Goal: Task Accomplishment & Management: Manage account settings

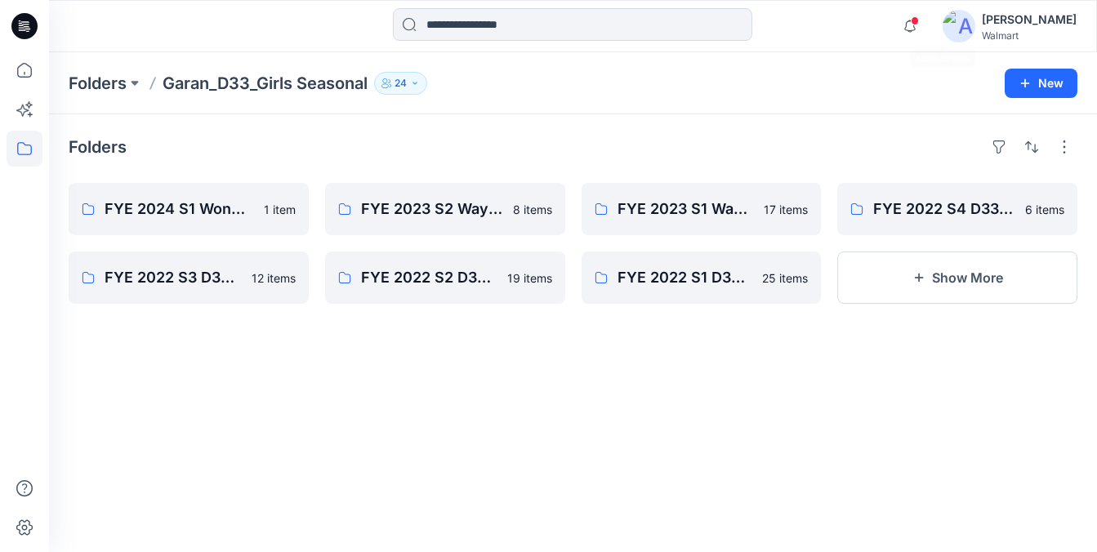
click at [959, 25] on div "Notifications Tshara Payne has updated TBDHQ_TG PUCKER RIB SHORT with TBDHQ_TG …" at bounding box center [984, 26] width 183 height 36
click at [925, 25] on icon "button" at bounding box center [909, 26] width 31 height 33
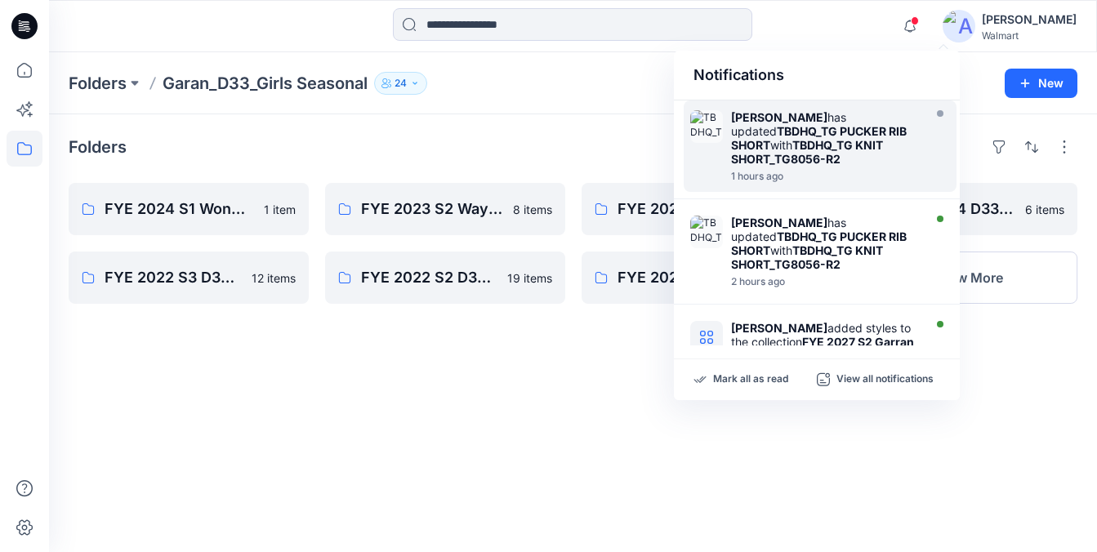
click at [803, 162] on strong "TBDHQ_TG KNIT SHORT_TG8056-R2" at bounding box center [807, 152] width 152 height 28
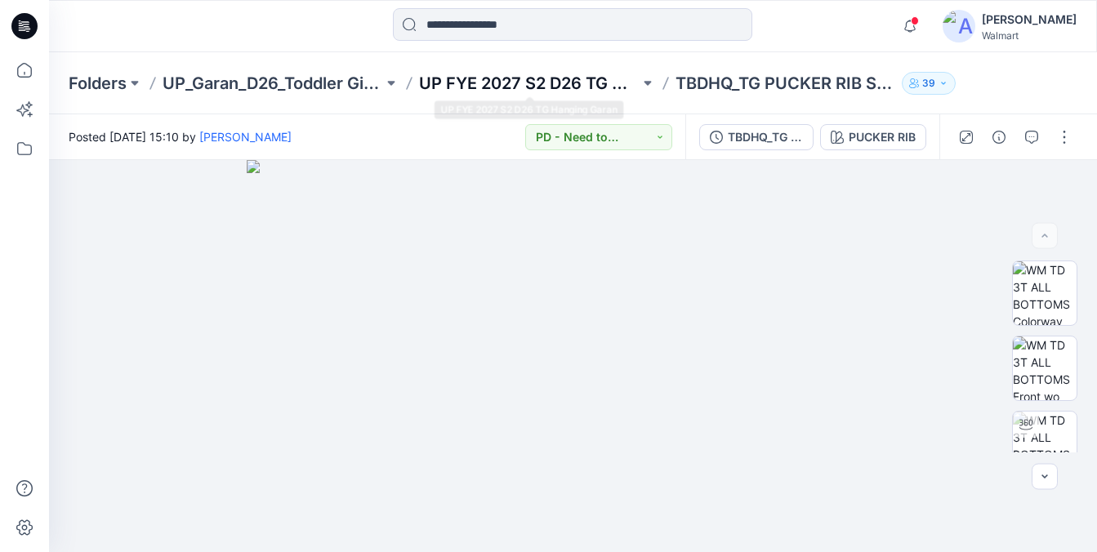
click at [549, 84] on p "UP FYE 2027 S2 D26 TG Hanging Garan" at bounding box center [529, 83] width 220 height 23
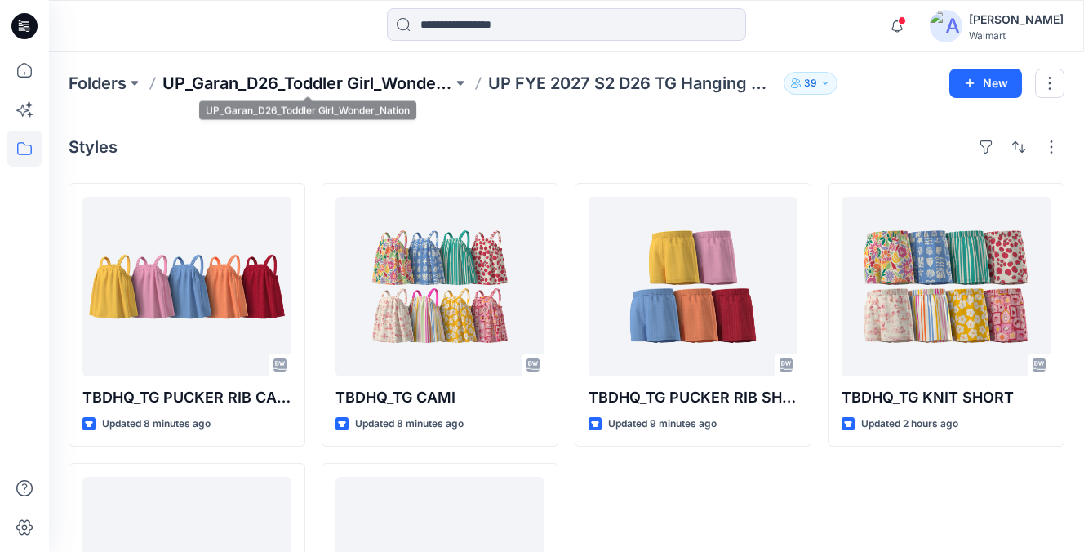
click at [345, 79] on p "UP_Garan_D26_Toddler Girl_Wonder_Nation" at bounding box center [307, 83] width 290 height 23
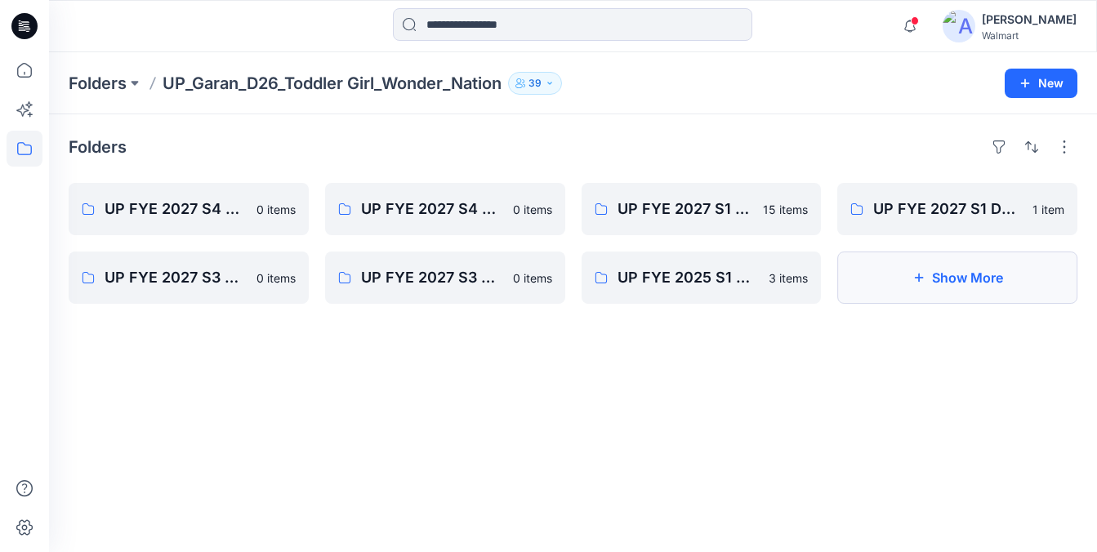
click at [977, 263] on button "Show More" at bounding box center [957, 277] width 240 height 52
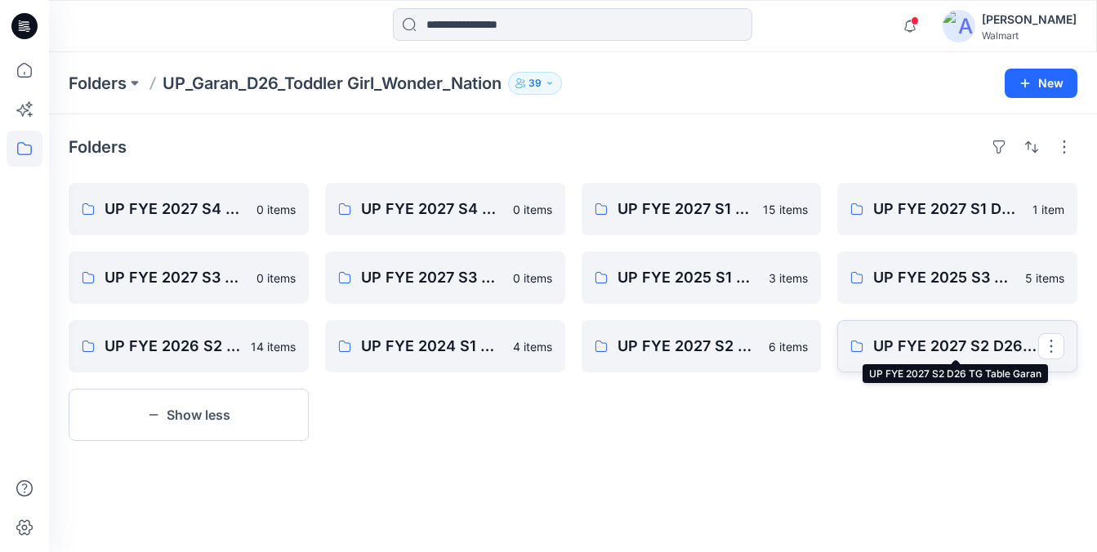
click at [982, 355] on p "UP FYE 2027 S2 D26 TG Table Garan" at bounding box center [955, 346] width 165 height 23
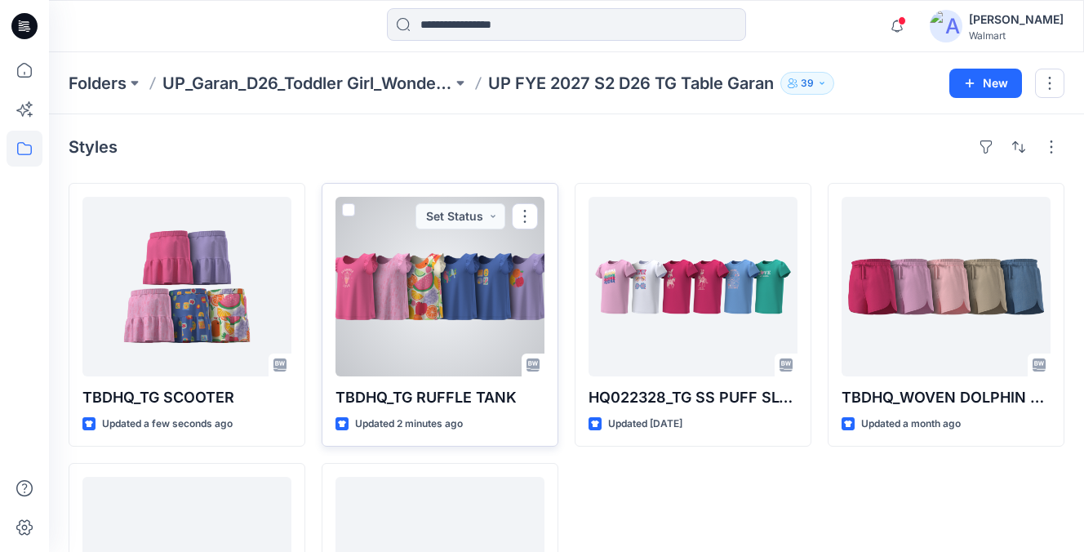
click at [459, 315] on div at bounding box center [440, 287] width 209 height 180
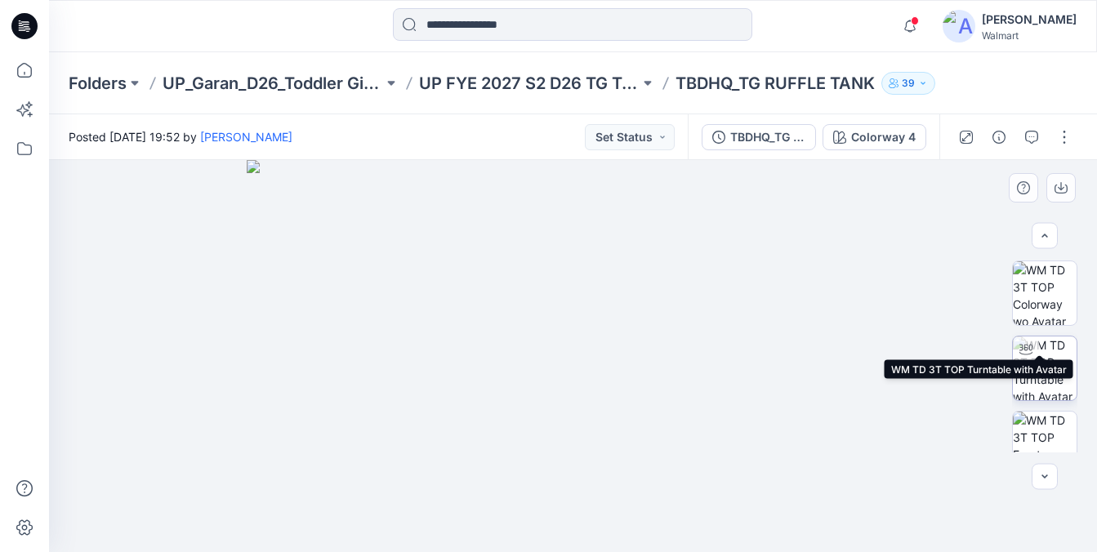
scroll to position [324, 0]
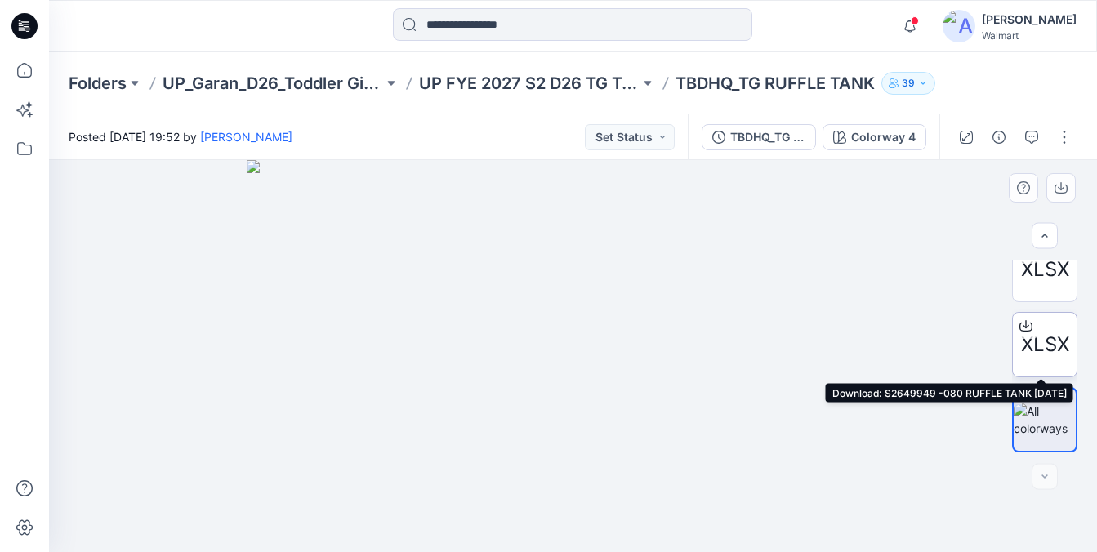
click at [1022, 319] on icon at bounding box center [1025, 325] width 13 height 13
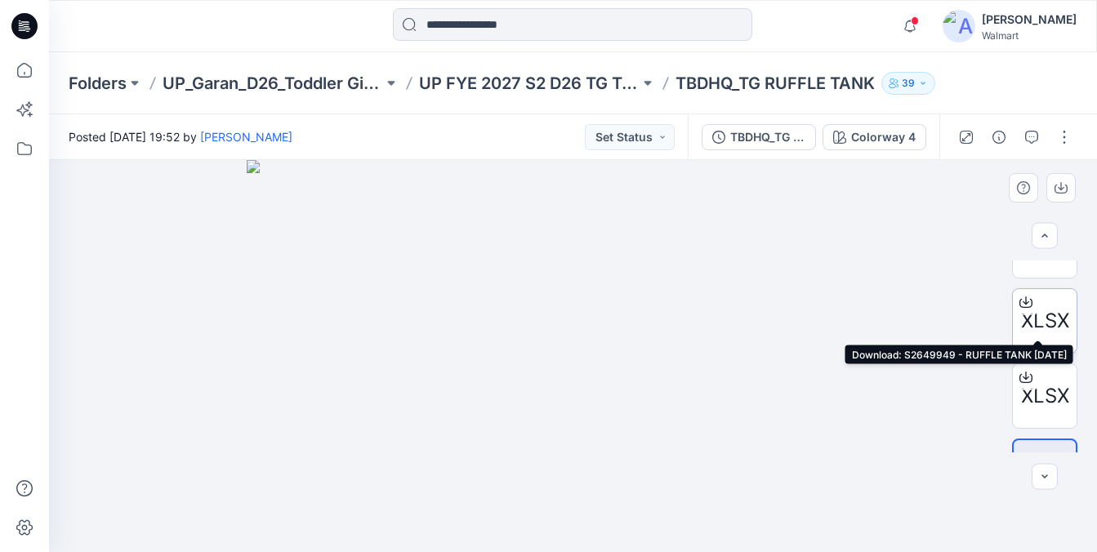
scroll to position [237, 0]
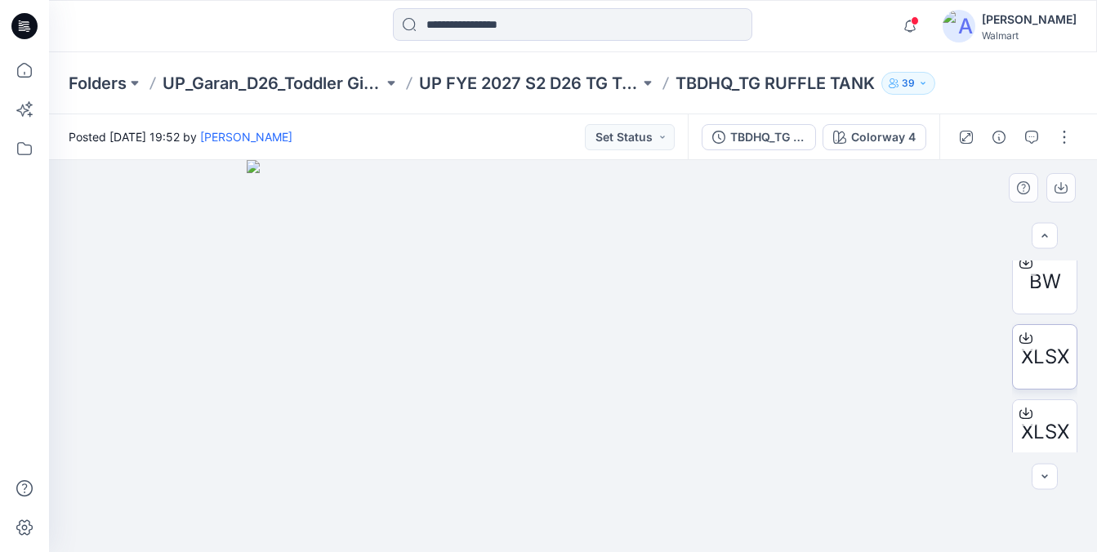
click at [1023, 337] on icon at bounding box center [1025, 336] width 7 height 8
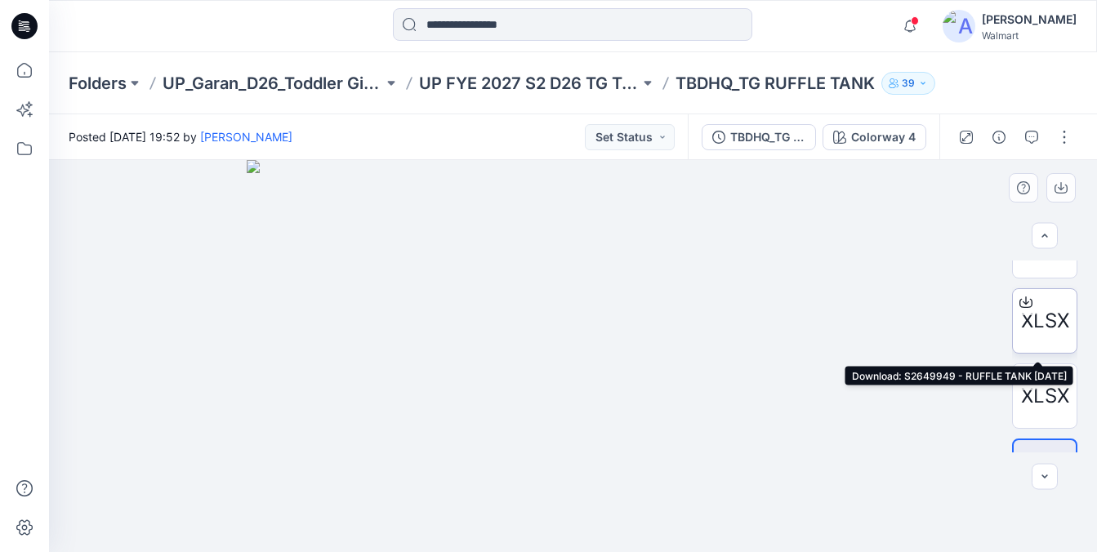
scroll to position [247, 0]
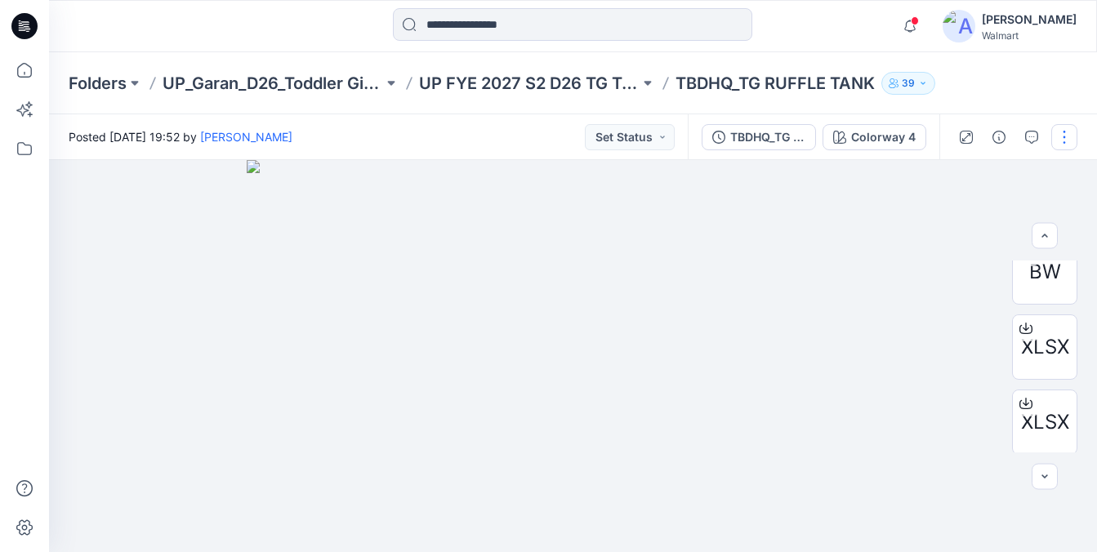
click at [1066, 129] on button "button" at bounding box center [1064, 137] width 26 height 26
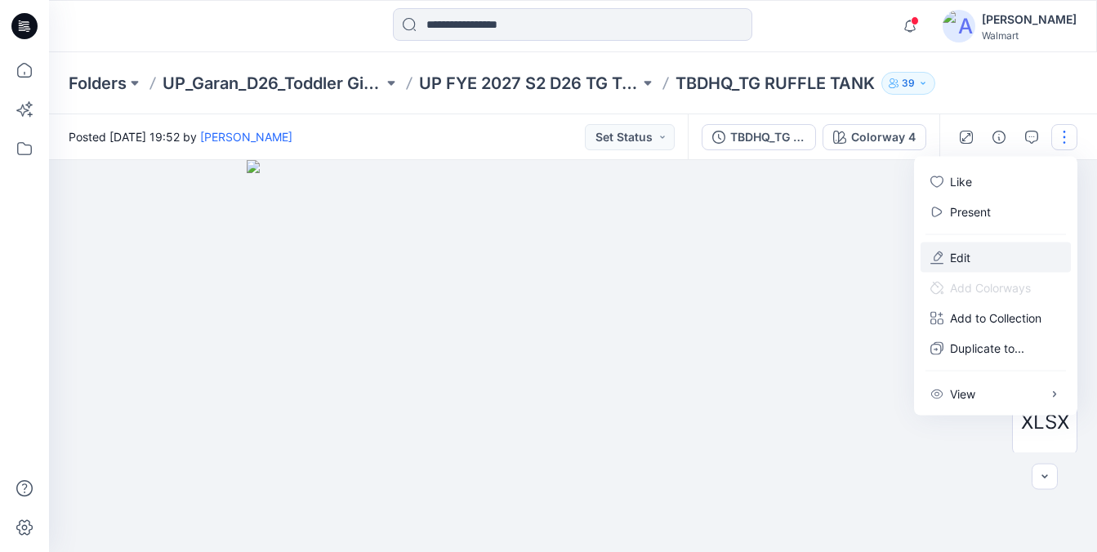
click at [977, 260] on button "Edit" at bounding box center [995, 258] width 150 height 30
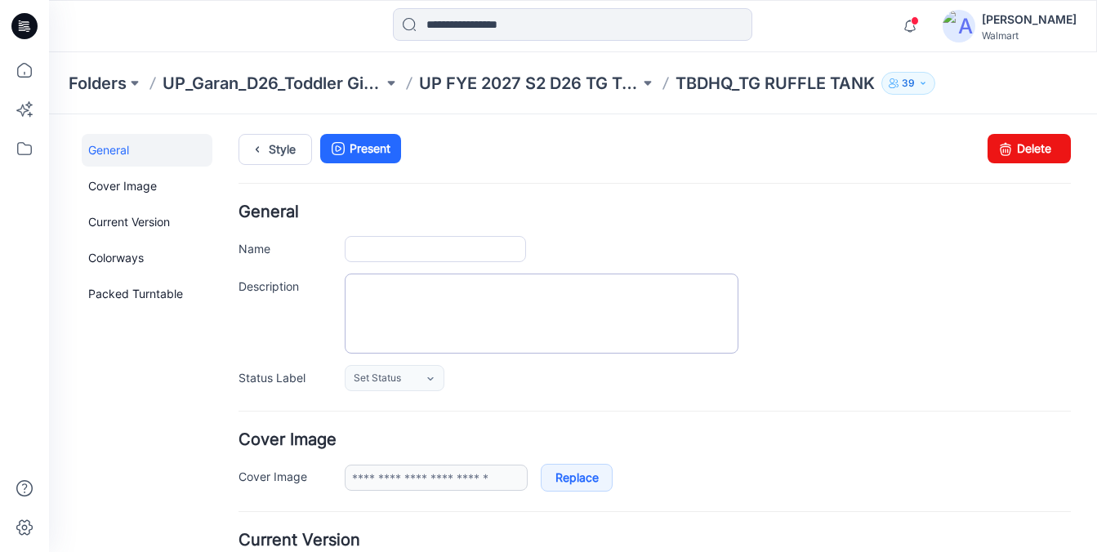
type input "**********"
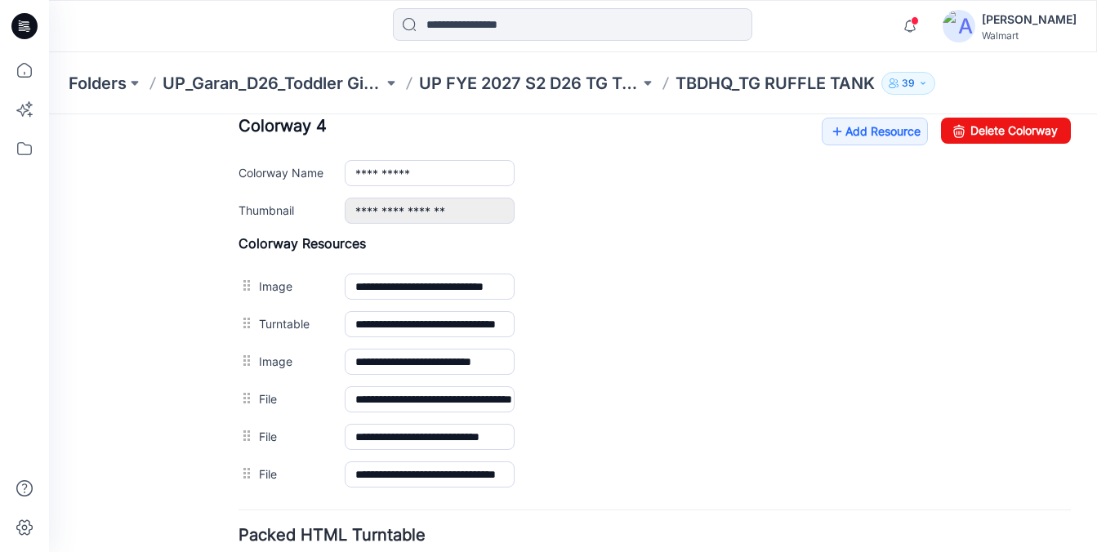
scroll to position [697, 0]
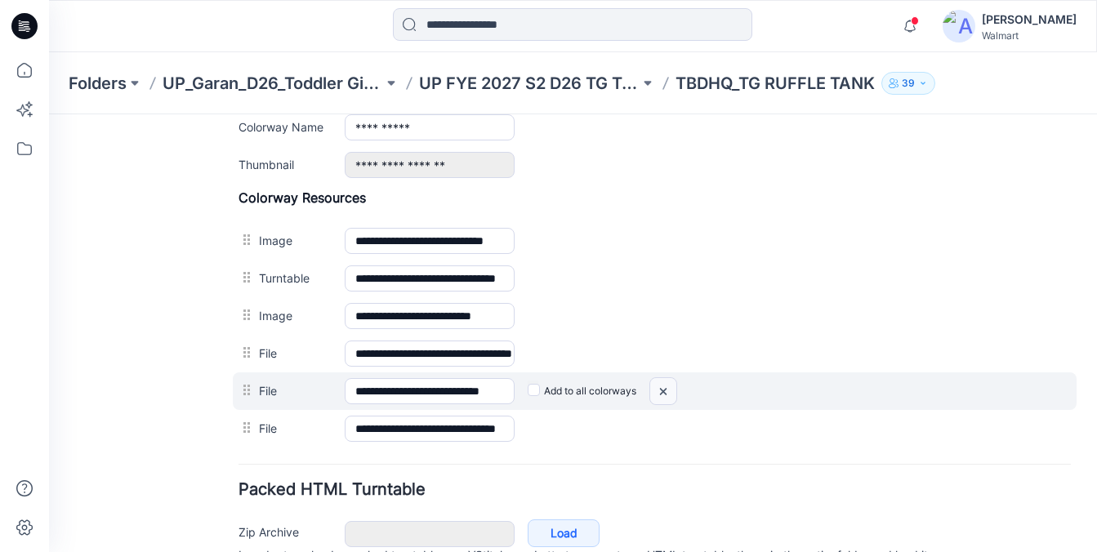
click at [49, 114] on img at bounding box center [49, 114] width 0 height 0
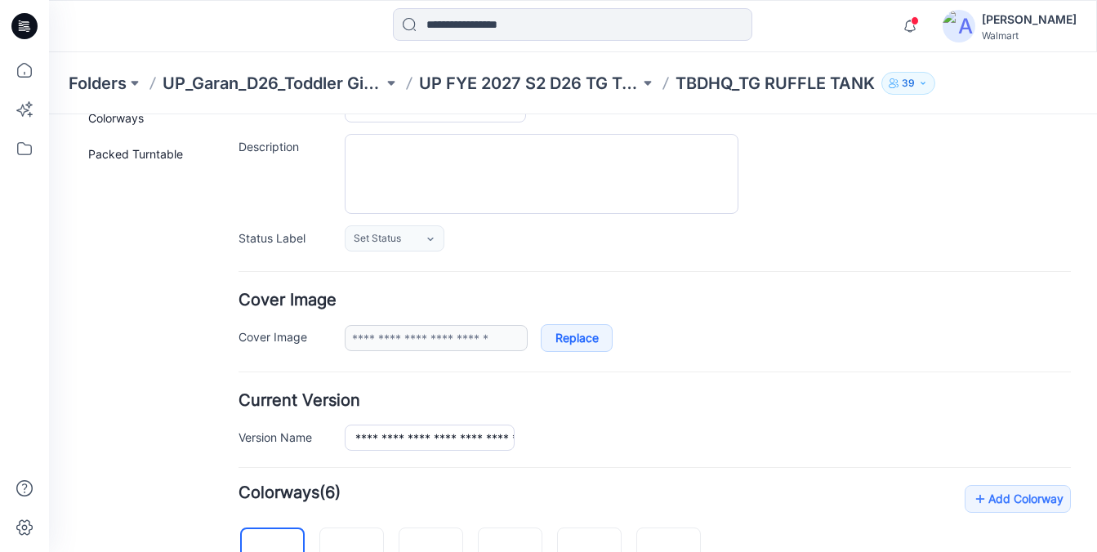
scroll to position [0, 0]
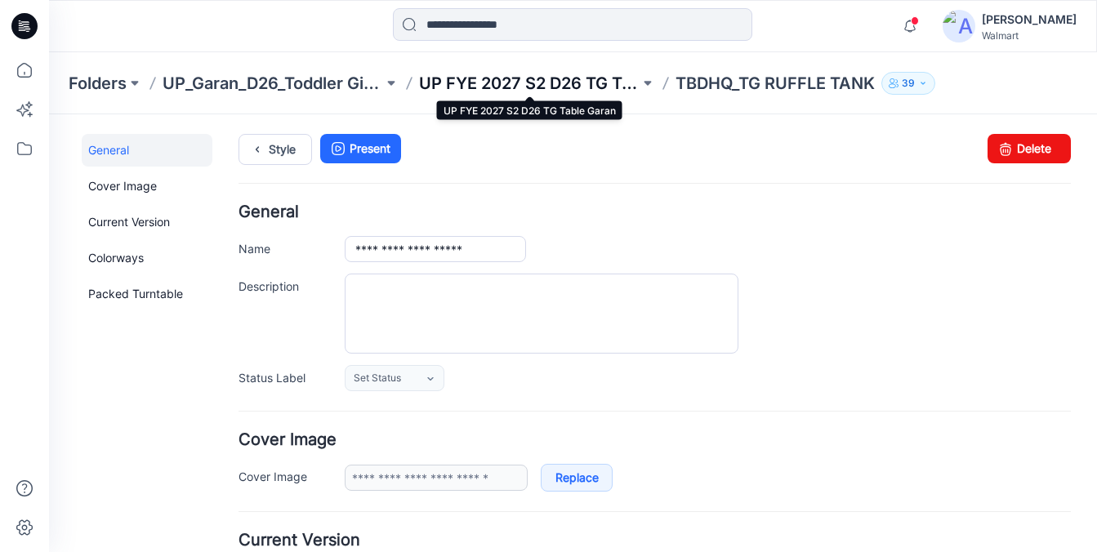
click at [571, 80] on p "UP FYE 2027 S2 D26 TG Table Garan" at bounding box center [529, 83] width 220 height 23
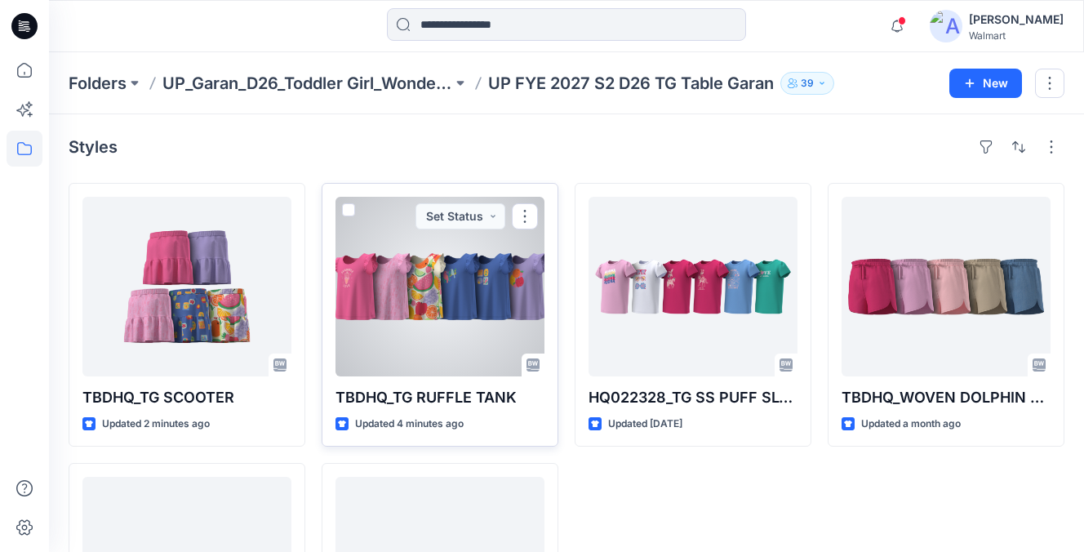
click at [374, 309] on div at bounding box center [440, 287] width 209 height 180
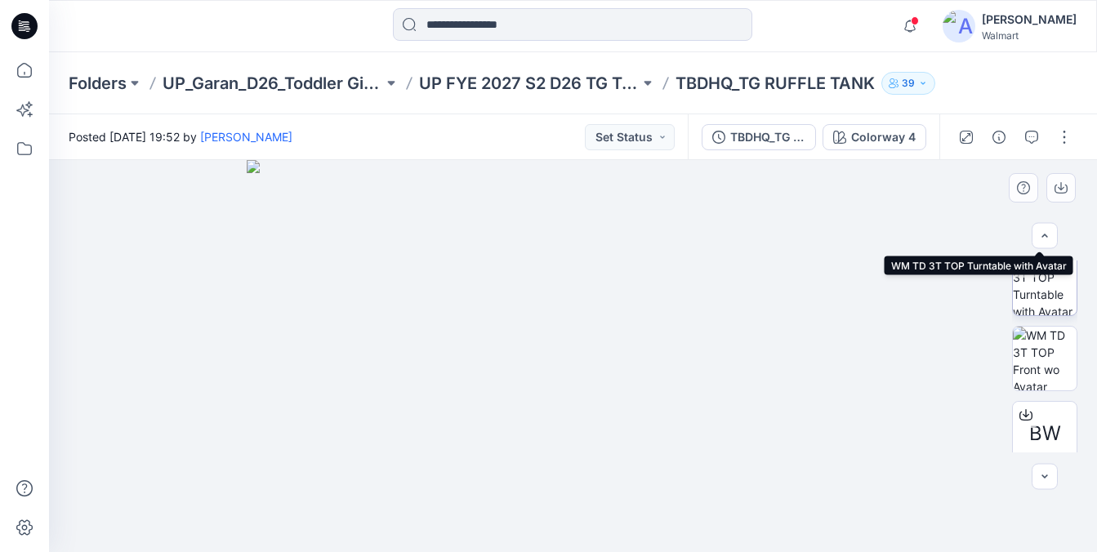
scroll to position [249, 0]
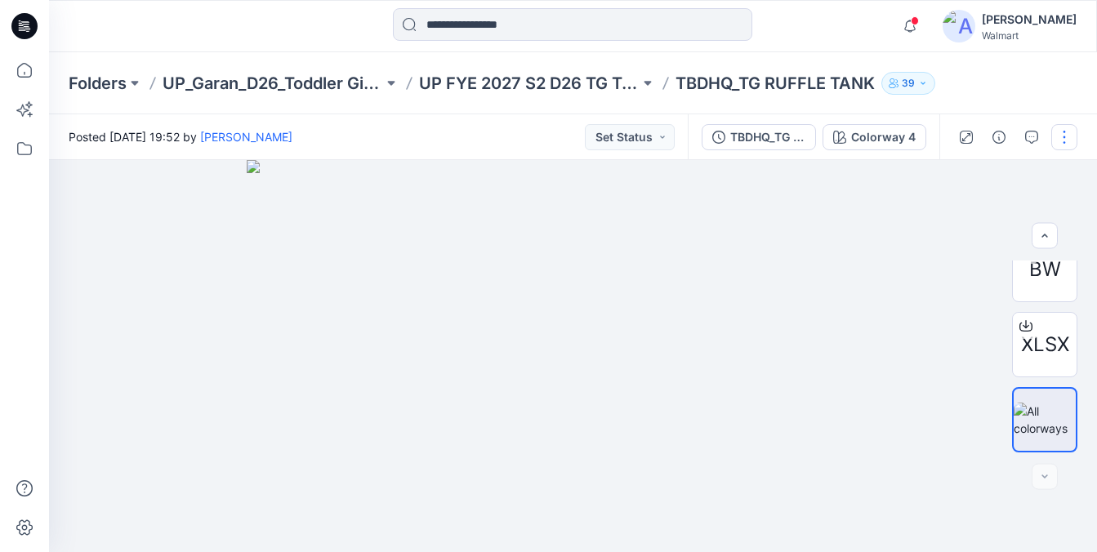
click at [1057, 145] on button "button" at bounding box center [1064, 137] width 26 height 26
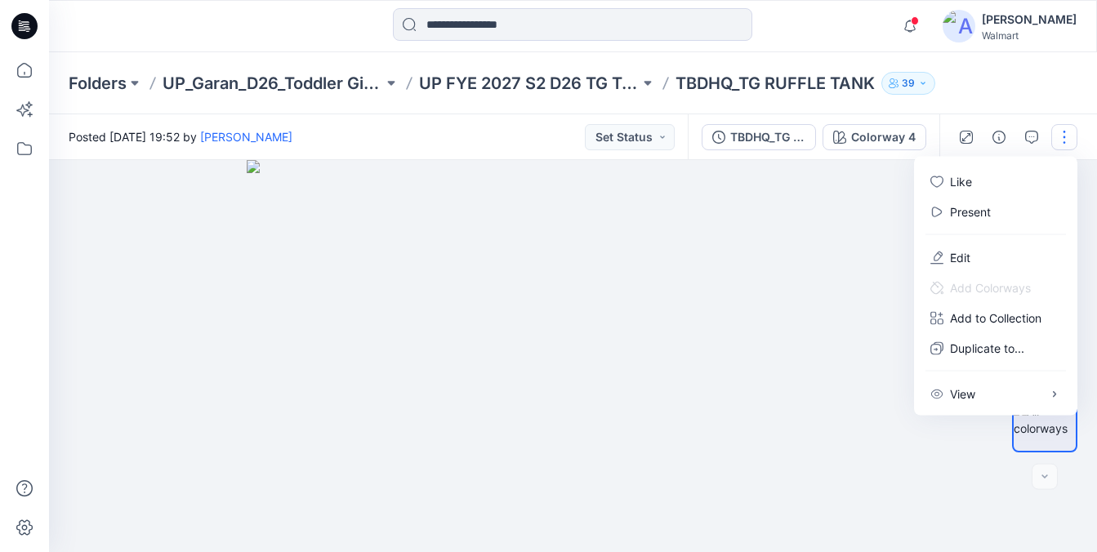
click at [1061, 112] on div "Folders UP_Garan_D26_Toddler Girl_Wonder_Nation UP FYE 2027 S2 D26 TG Table Gar…" at bounding box center [573, 83] width 1048 height 62
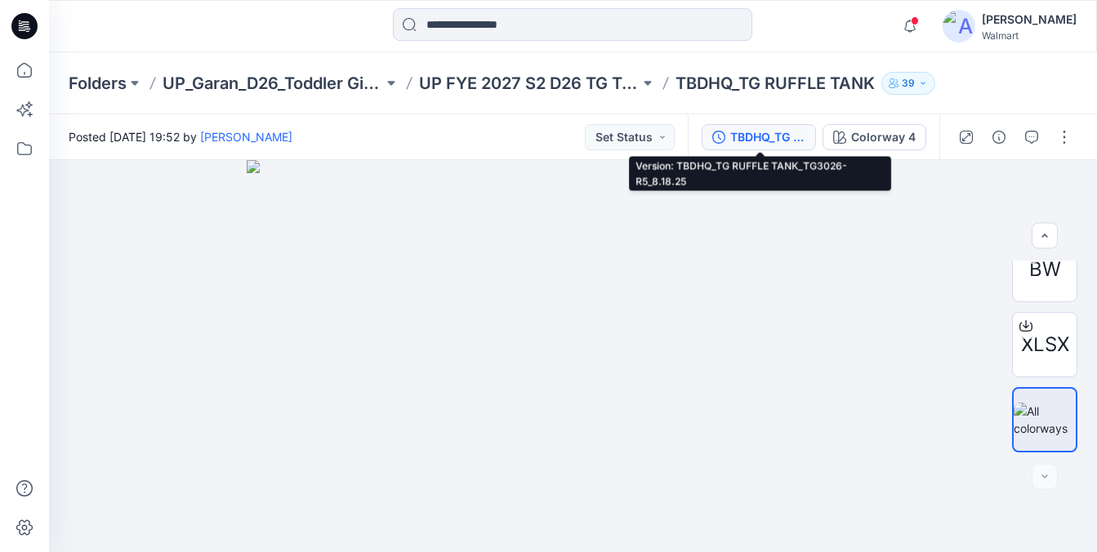
click at [743, 147] on button "TBDHQ_TG RUFFLE TANK_TG3026-R5_8.18.25" at bounding box center [758, 137] width 114 height 26
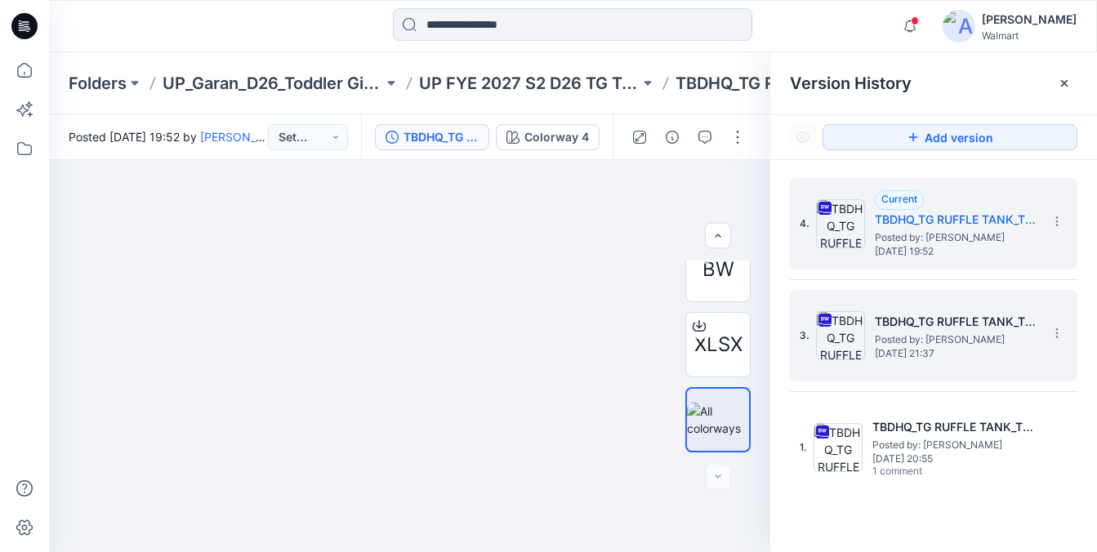
click at [961, 367] on div "3. TBDHQ_TG RUFFLE TANK_TG3026-R3_7.22.25 Posted by: [PERSON_NAME] [DATE] 21:37" at bounding box center [921, 335] width 245 height 78
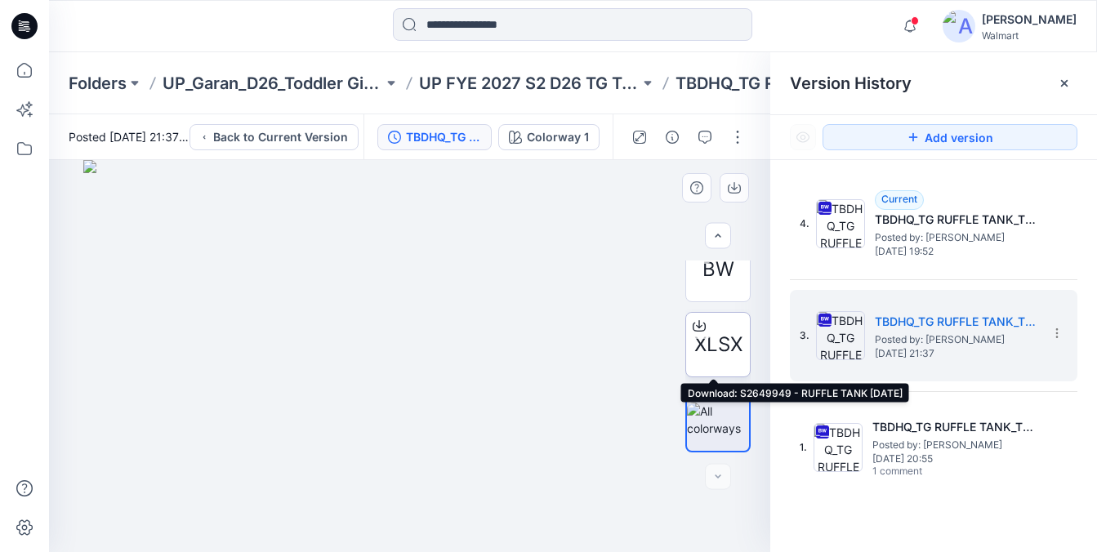
click at [714, 346] on span "XLSX" at bounding box center [718, 344] width 48 height 29
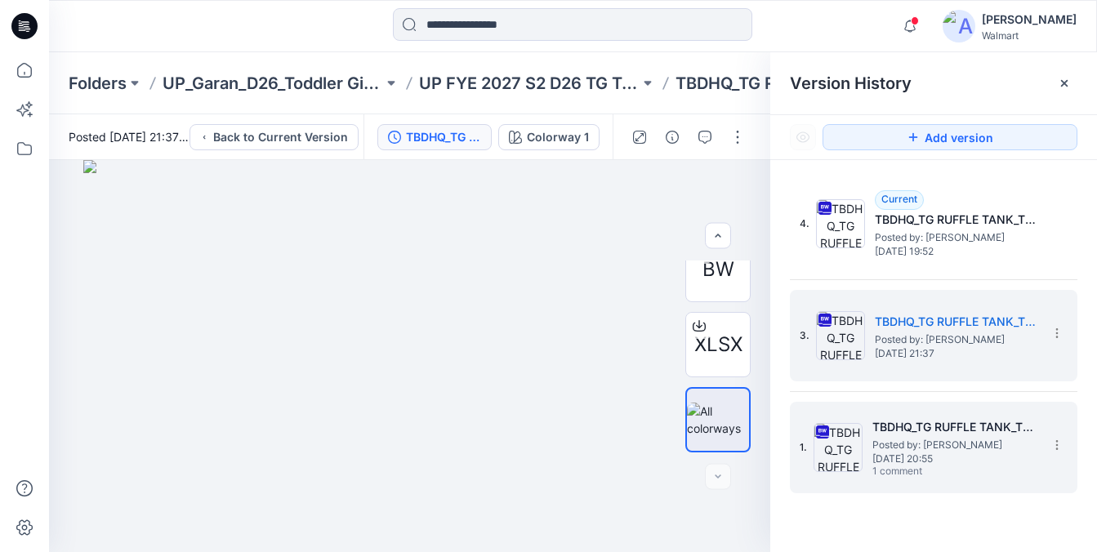
click at [950, 445] on span "Posted by: [PERSON_NAME]" at bounding box center [953, 445] width 163 height 16
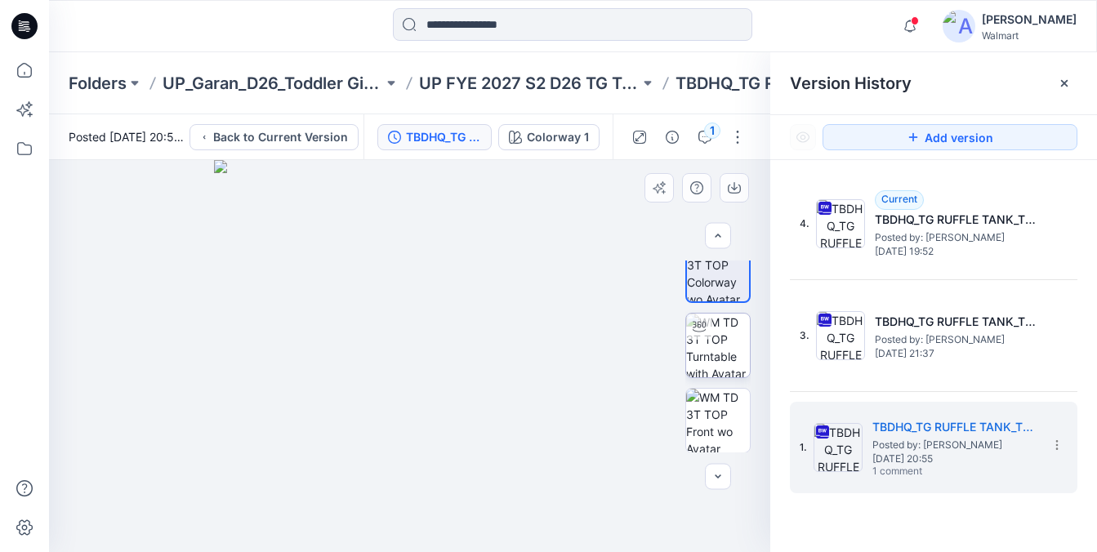
scroll to position [0, 0]
